Goal: Task Accomplishment & Management: Use online tool/utility

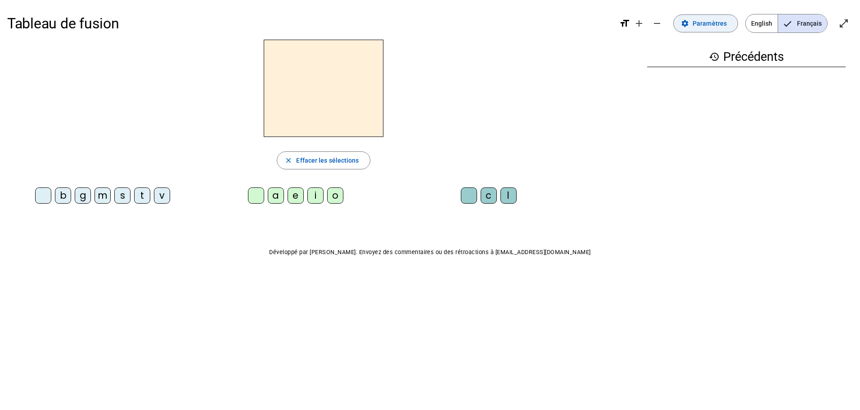
click at [716, 22] on span "Paramètres" at bounding box center [710, 23] width 34 height 11
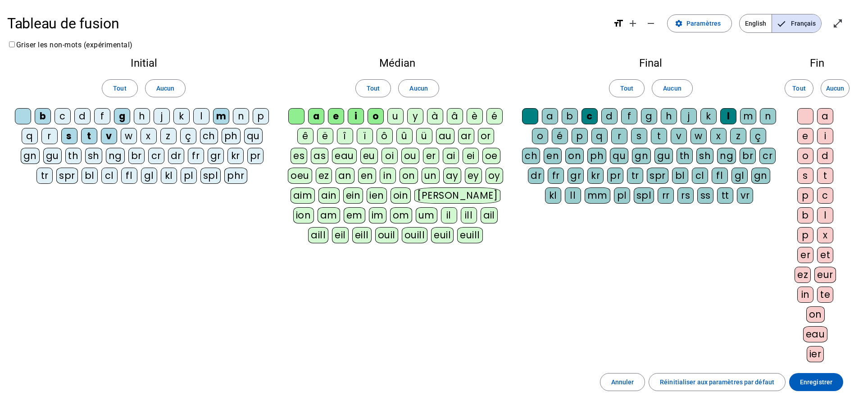
click at [391, 116] on div "u" at bounding box center [395, 116] width 16 height 16
click at [808, 132] on div "e" at bounding box center [805, 136] width 16 height 16
click at [643, 134] on div "s" at bounding box center [639, 136] width 16 height 16
click at [609, 117] on div "d" at bounding box center [609, 116] width 16 height 16
click at [55, 131] on div "r" at bounding box center [49, 136] width 16 height 16
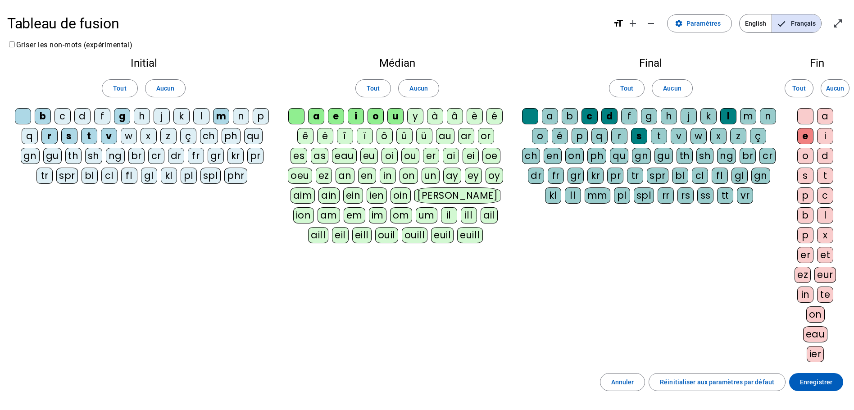
click at [70, 113] on div "c" at bounding box center [62, 116] width 16 height 16
click at [206, 118] on div "l" at bounding box center [201, 116] width 16 height 16
click at [801, 118] on div at bounding box center [805, 116] width 16 height 16
click at [819, 386] on span "Enregistrer" at bounding box center [816, 381] width 32 height 11
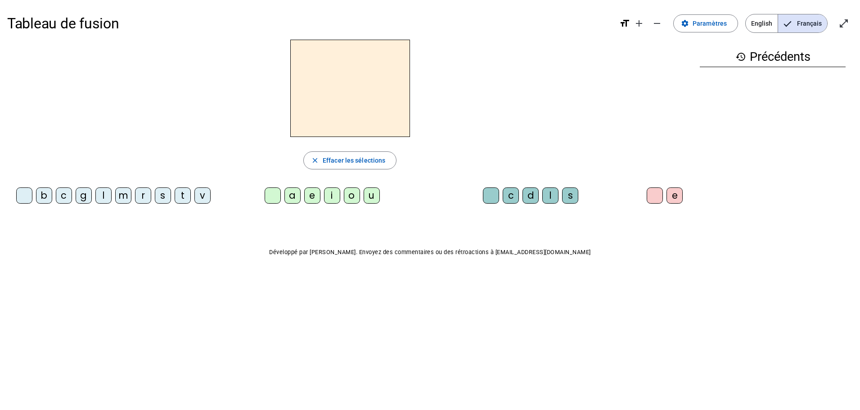
click at [164, 190] on div "s" at bounding box center [163, 195] width 16 height 16
click at [379, 199] on div "u" at bounding box center [372, 195] width 16 height 16
click at [329, 195] on div "i" at bounding box center [332, 195] width 16 height 16
click at [312, 190] on div "e" at bounding box center [312, 195] width 16 height 16
click at [287, 193] on div "a" at bounding box center [293, 195] width 16 height 16
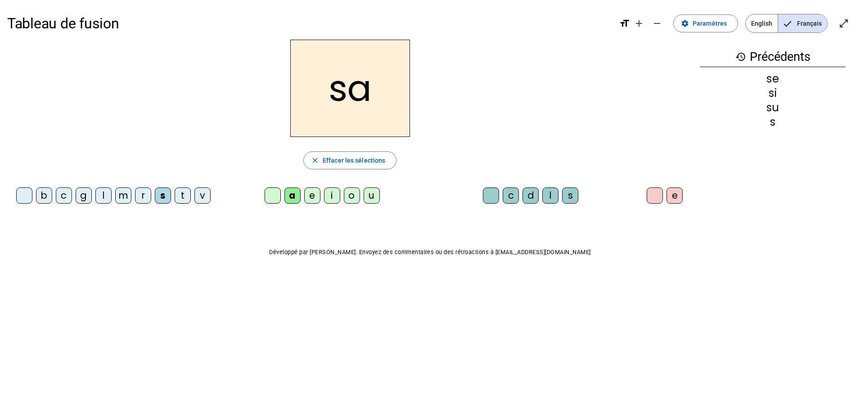
click at [200, 190] on div "v" at bounding box center [203, 195] width 16 height 16
click at [574, 193] on div "s" at bounding box center [570, 195] width 16 height 16
click at [681, 195] on div "e" at bounding box center [675, 195] width 16 height 16
click at [63, 195] on div "c" at bounding box center [64, 195] width 16 height 16
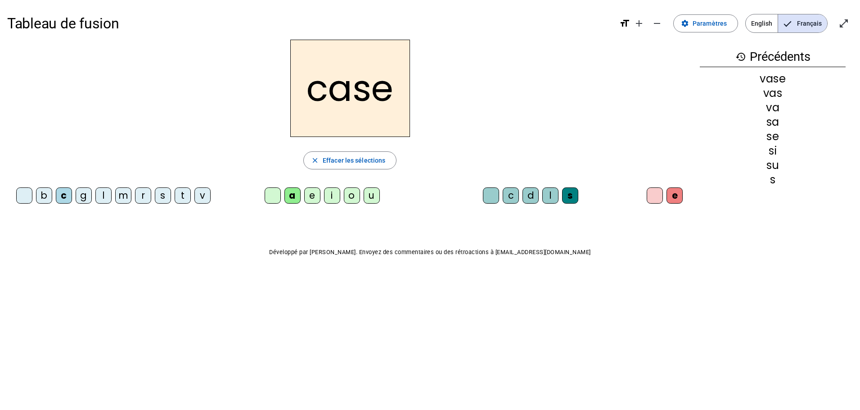
click at [45, 196] on div "b" at bounding box center [44, 195] width 16 height 16
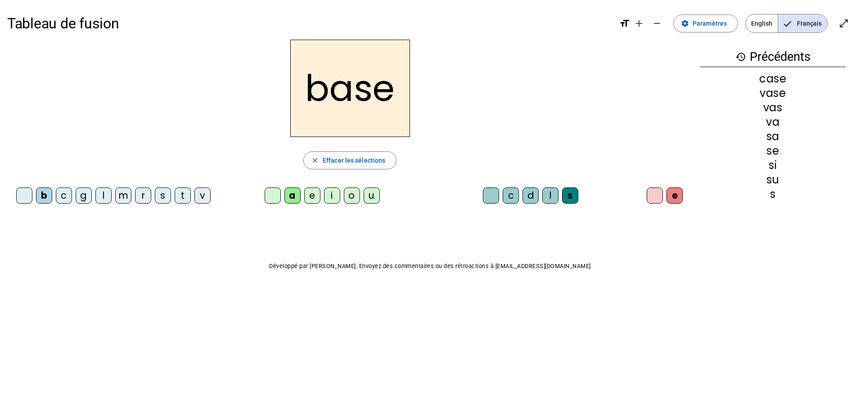
click at [330, 195] on div "i" at bounding box center [332, 195] width 16 height 16
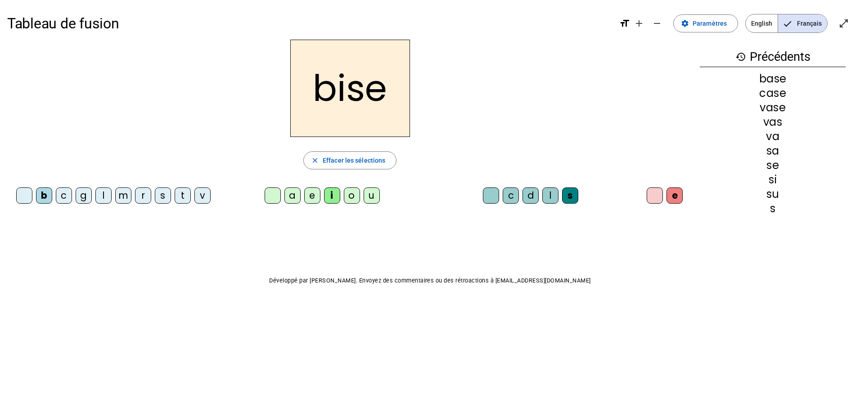
click at [118, 195] on div "m" at bounding box center [123, 195] width 16 height 16
click at [109, 198] on div "l" at bounding box center [103, 195] width 16 height 16
click at [207, 199] on div "v" at bounding box center [203, 195] width 16 height 16
drag, startPoint x: 530, startPoint y: 199, endPoint x: 516, endPoint y: 223, distance: 28.0
click at [530, 199] on div "d" at bounding box center [531, 195] width 16 height 16
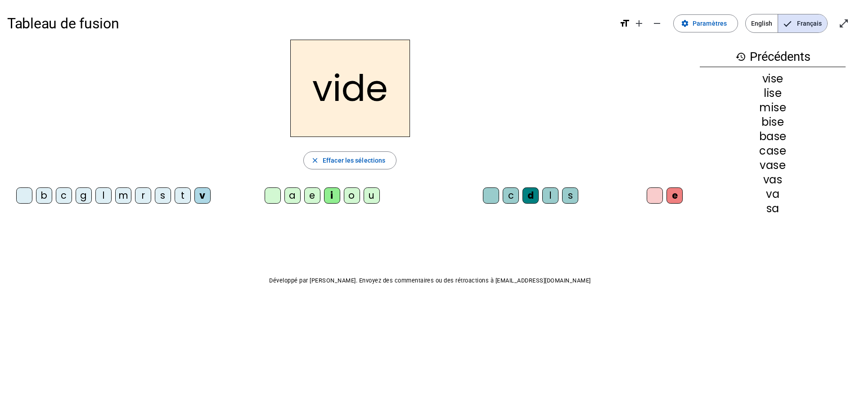
click at [146, 193] on div "r" at bounding box center [143, 195] width 16 height 16
click at [368, 195] on div "u" at bounding box center [372, 195] width 16 height 16
click at [300, 196] on div "a" at bounding box center [293, 195] width 16 height 16
